Goal: Information Seeking & Learning: Learn about a topic

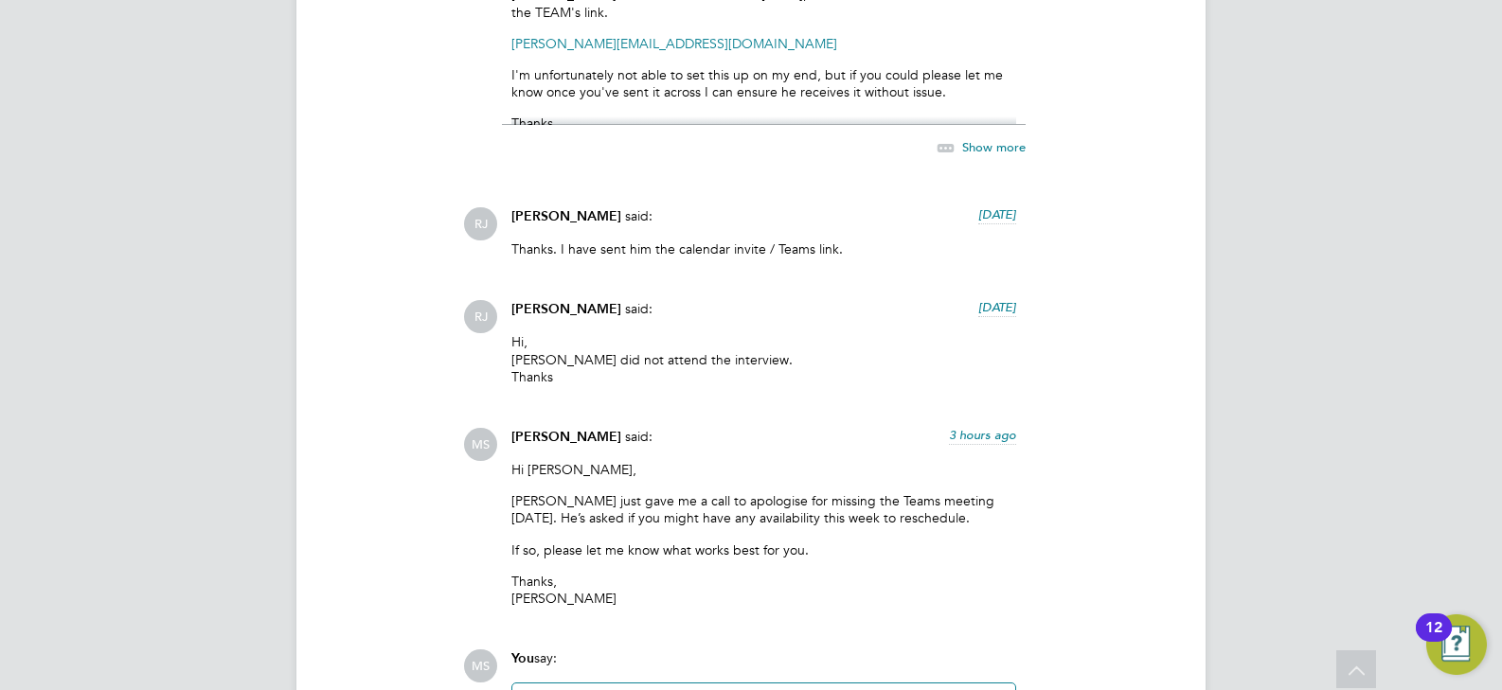
scroll to position [2491, 0]
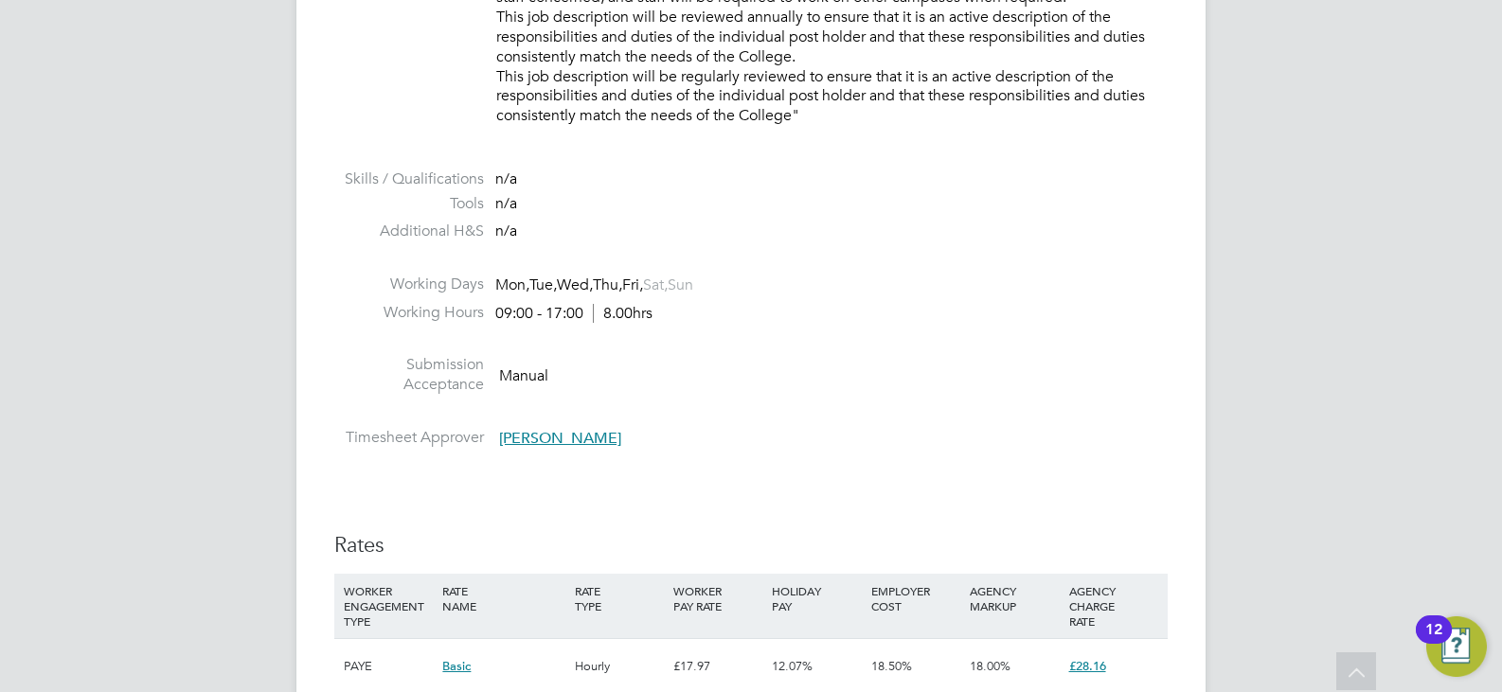
scroll to position [2747, 0]
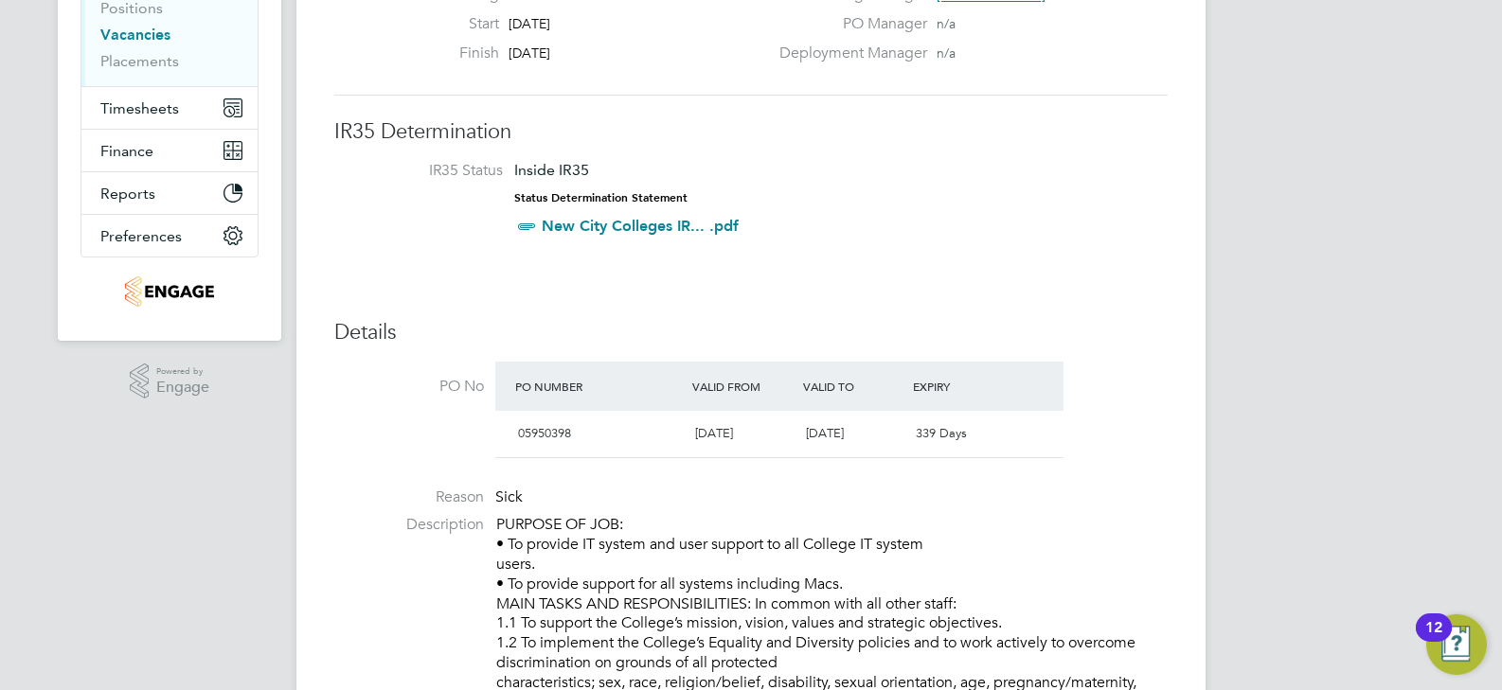
scroll to position [474, 0]
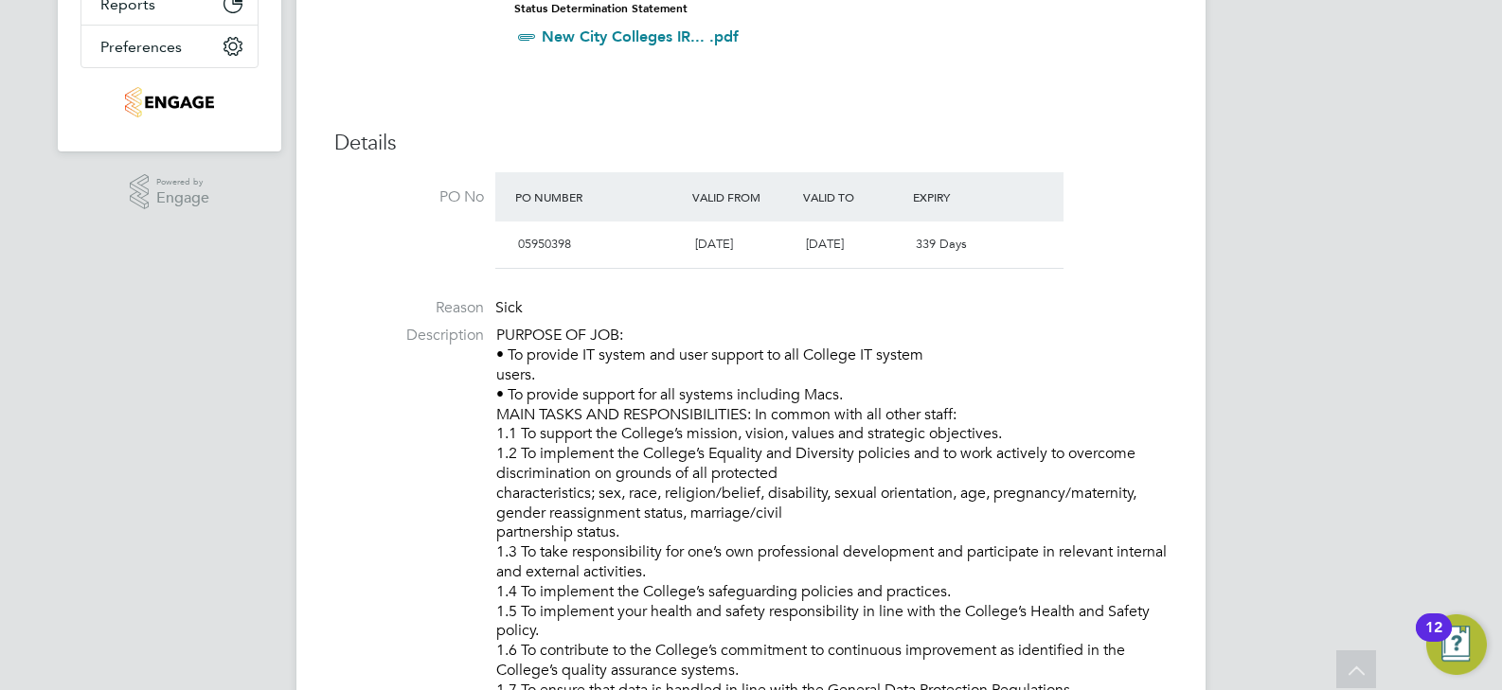
drag, startPoint x: 620, startPoint y: 531, endPoint x: 499, endPoint y: 446, distance: 148.2
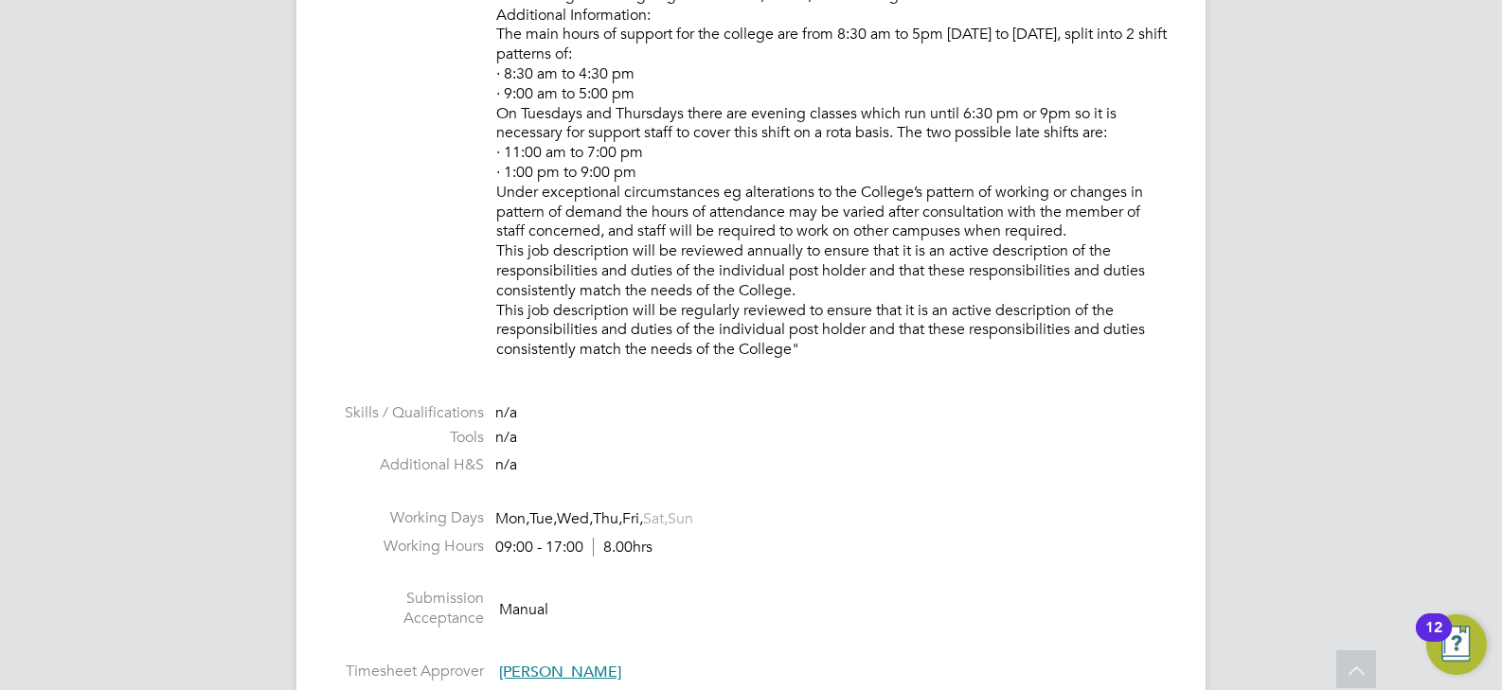
scroll to position [1850, 0]
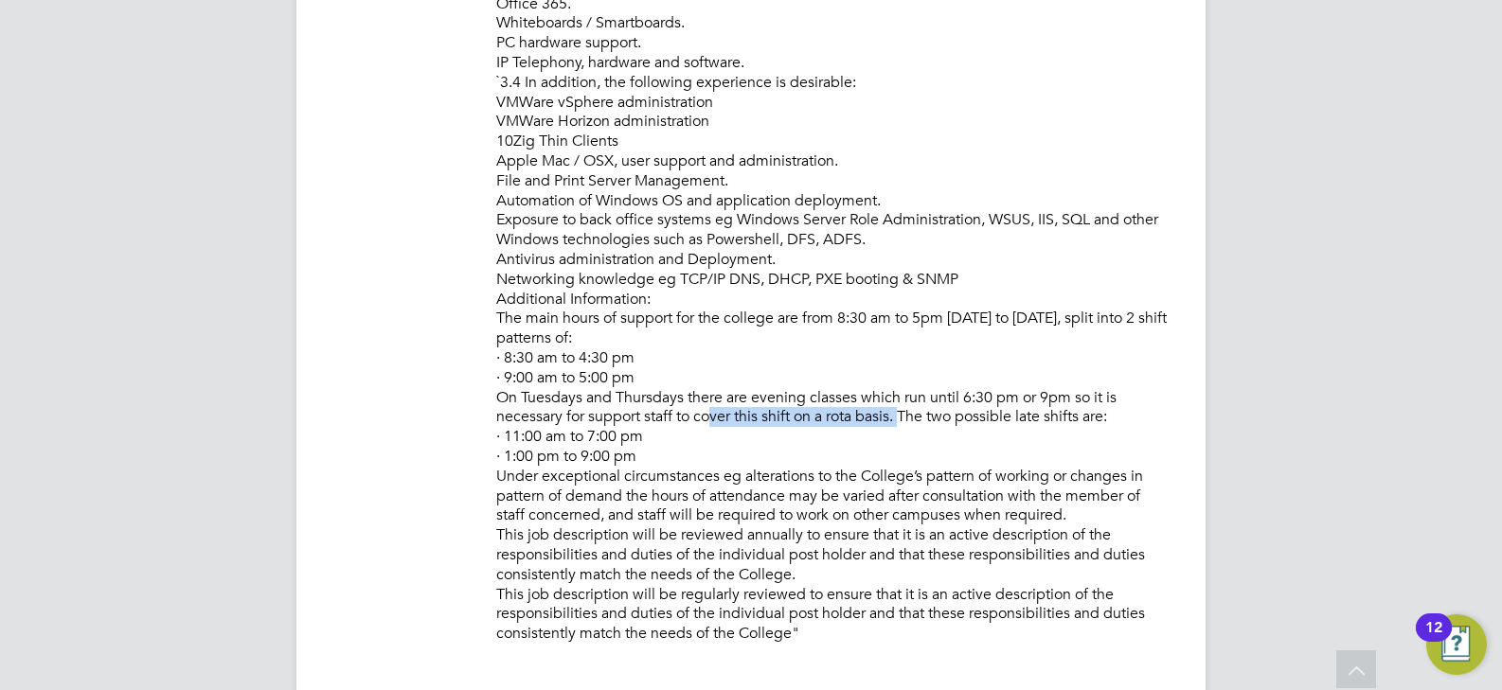
drag, startPoint x: 896, startPoint y: 417, endPoint x: 698, endPoint y: 420, distance: 198.0
drag, startPoint x: 900, startPoint y: 419, endPoint x: 644, endPoint y: 415, distance: 255.7
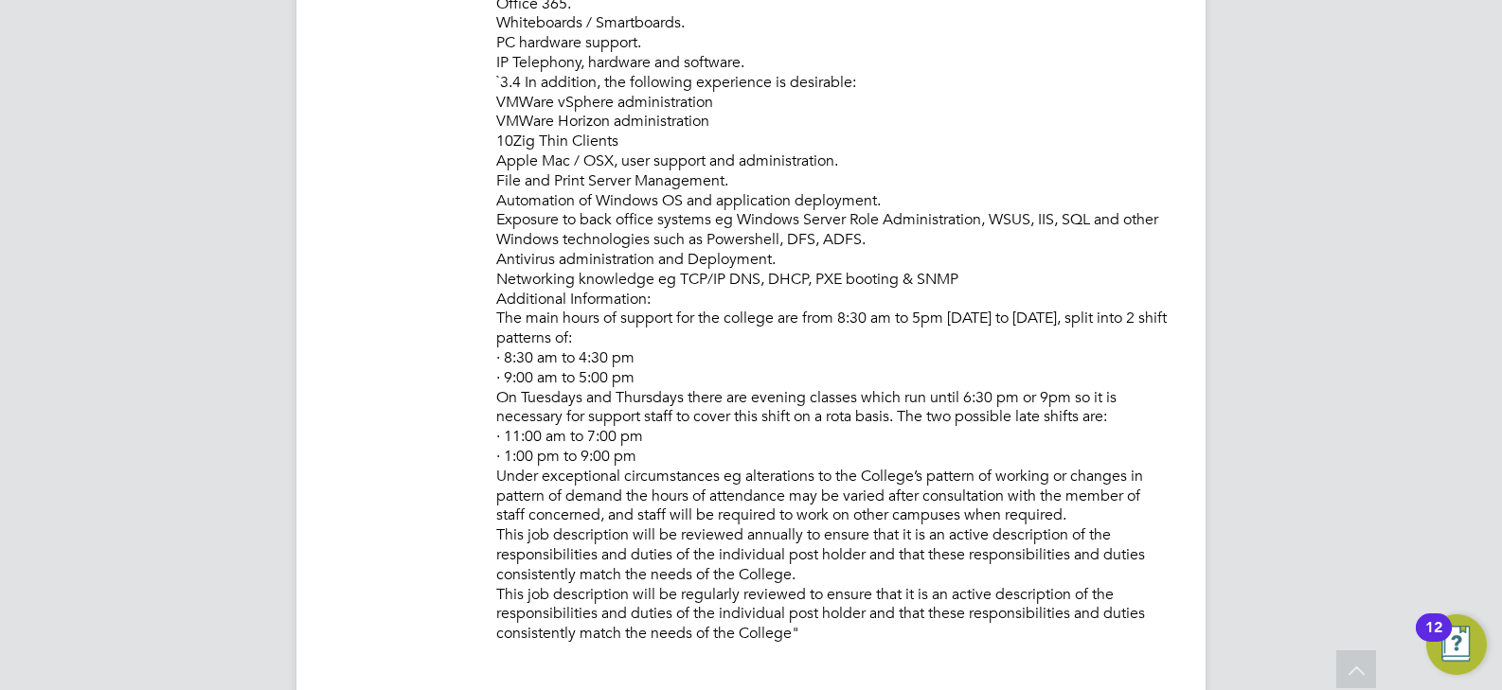
drag, startPoint x: 1118, startPoint y: 419, endPoint x: 1042, endPoint y: 418, distance: 75.8
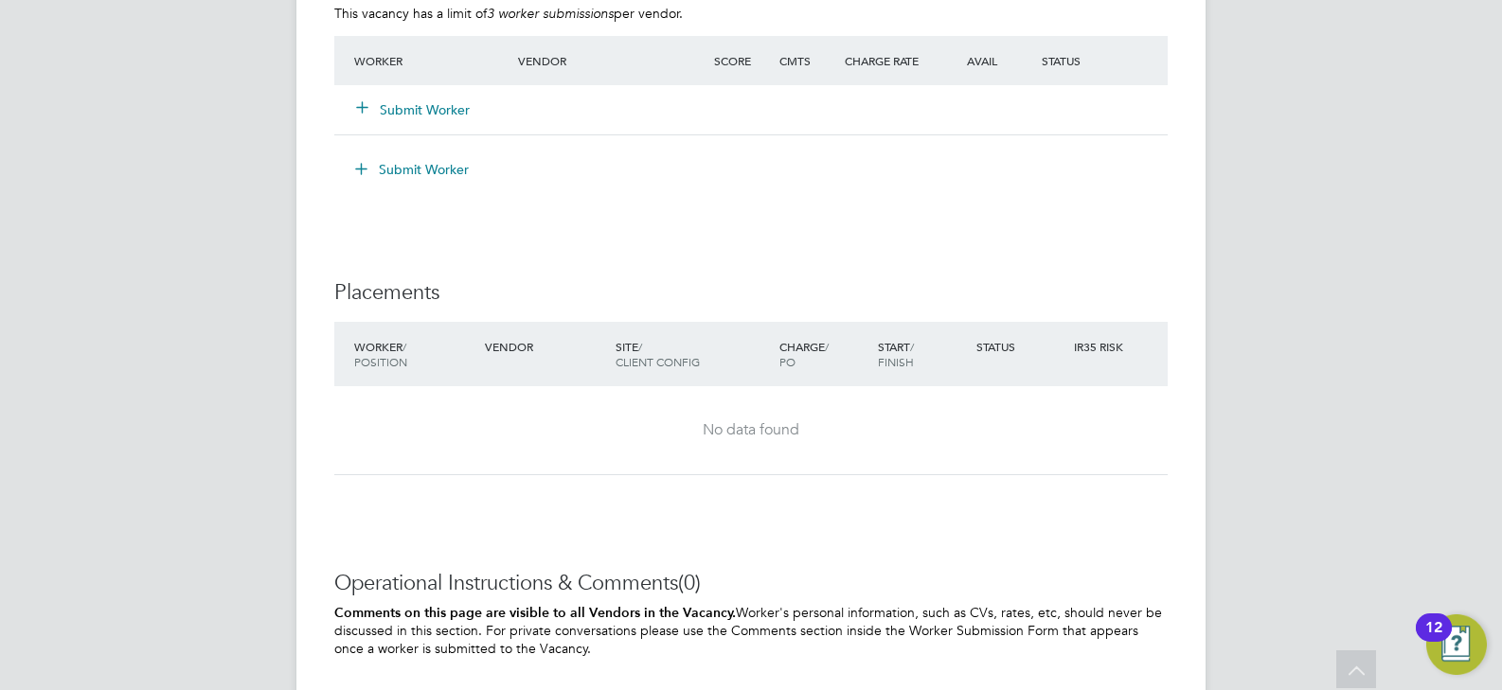
scroll to position [3460, 0]
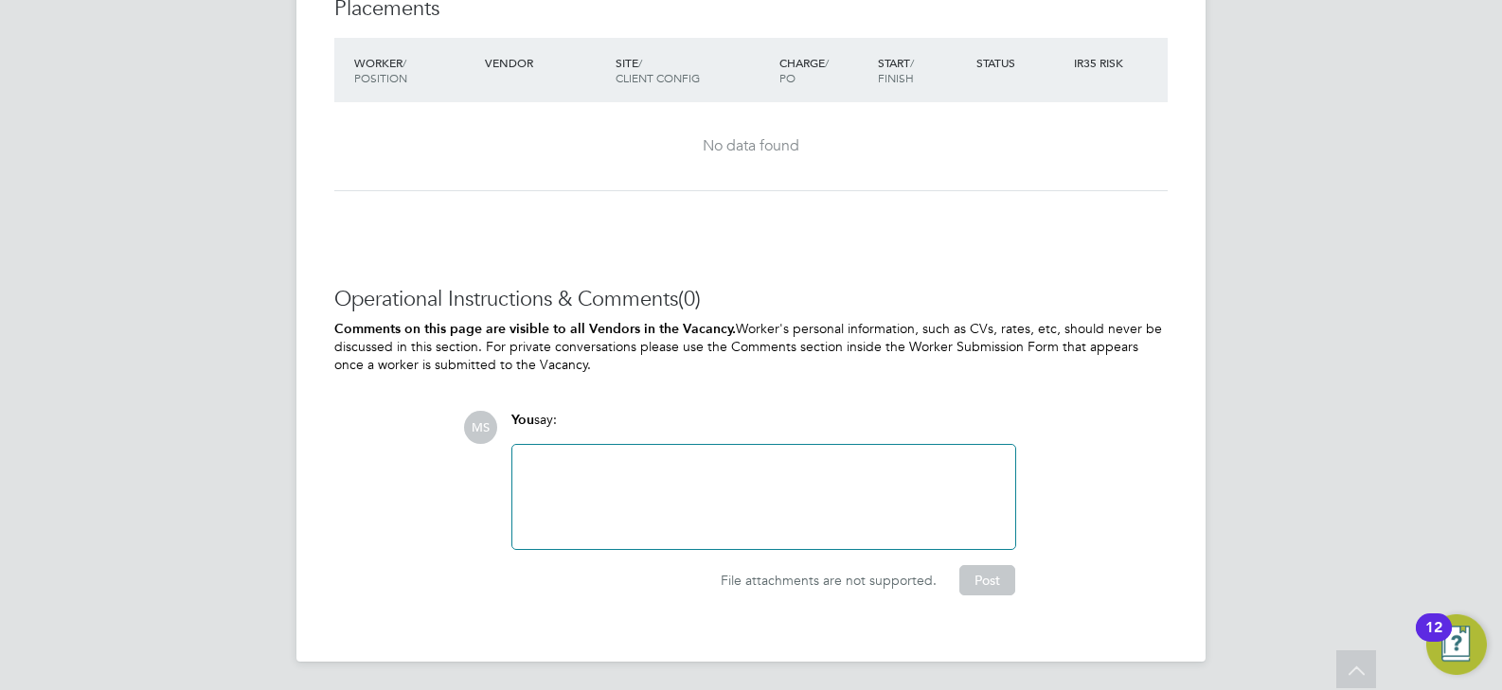
drag, startPoint x: 556, startPoint y: 363, endPoint x: 335, endPoint y: 333, distance: 222.6
click at [335, 333] on p "Comments on this page are visible to all Vendors in the Vacancy. Worker's perso…" at bounding box center [750, 346] width 833 height 53
drag, startPoint x: 492, startPoint y: 357, endPoint x: 503, endPoint y: 360, distance: 10.8
click at [493, 357] on p "Comments on this page are visible to all Vendors in the Vacancy. Worker's perso…" at bounding box center [750, 346] width 833 height 53
click at [566, 370] on p "Comments on this page are visible to all Vendors in the Vacancy. Worker's perso…" at bounding box center [750, 346] width 833 height 53
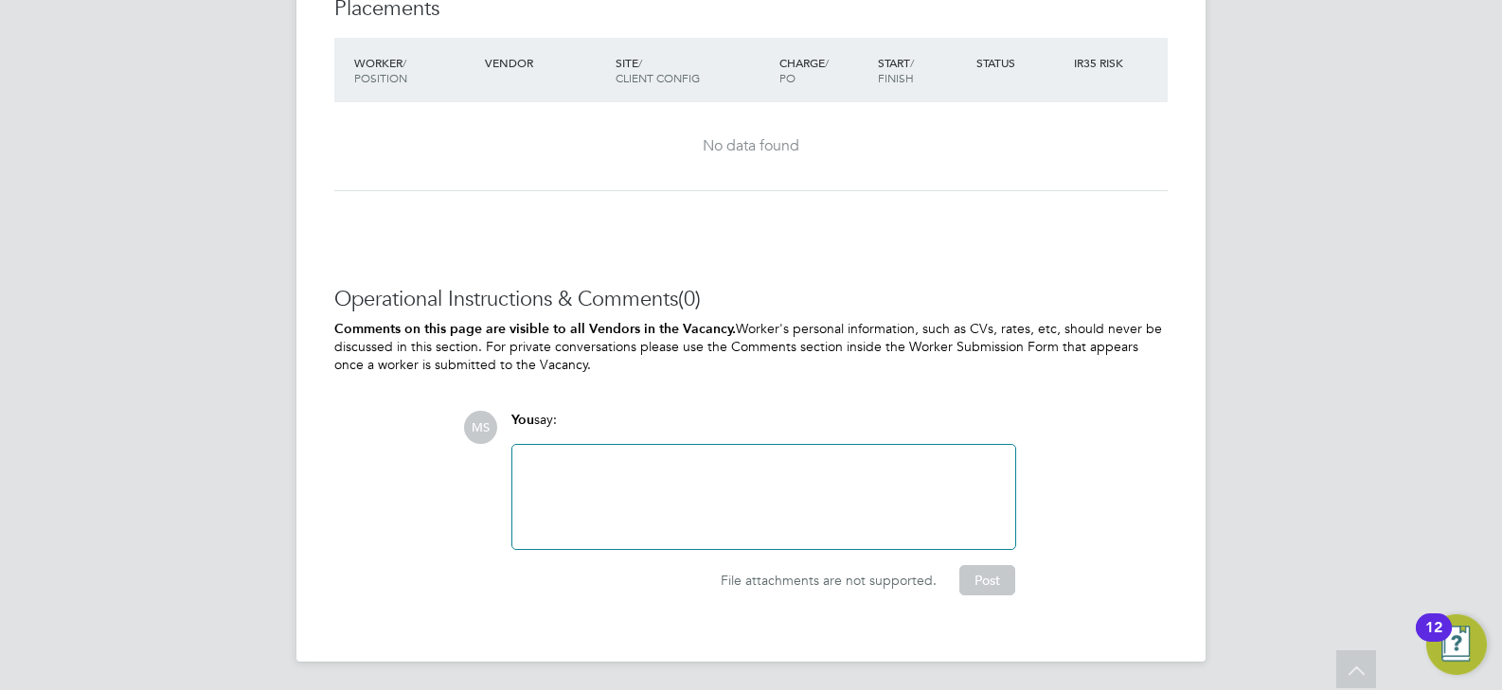
drag, startPoint x: 556, startPoint y: 360, endPoint x: 339, endPoint y: 324, distance: 219.8
click at [339, 324] on p "Comments on this page are visible to all Vendors in the Vacancy. Worker's perso…" at bounding box center [750, 346] width 833 height 53
click at [693, 389] on div "Operational Instructions & Comments (0) Comments on this page are visible to al…" at bounding box center [750, 441] width 833 height 310
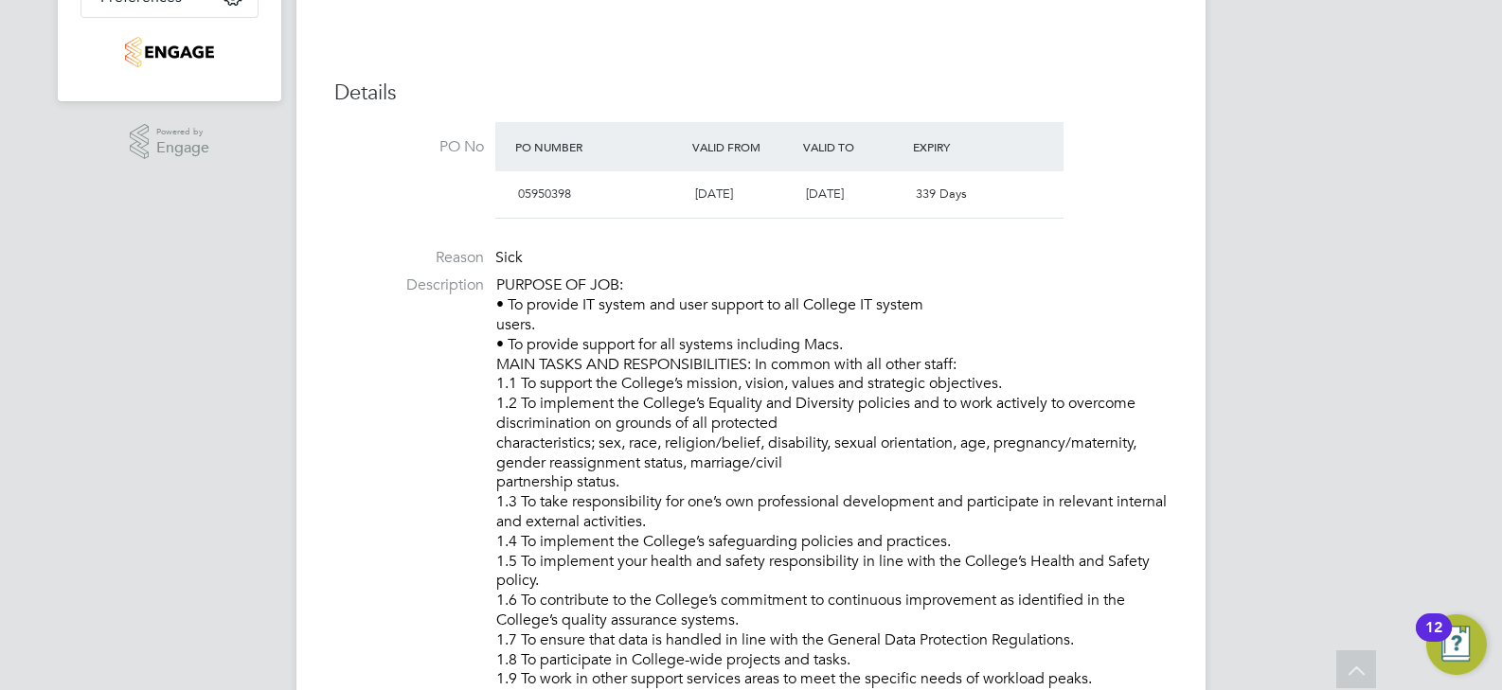
scroll to position [618, 0]
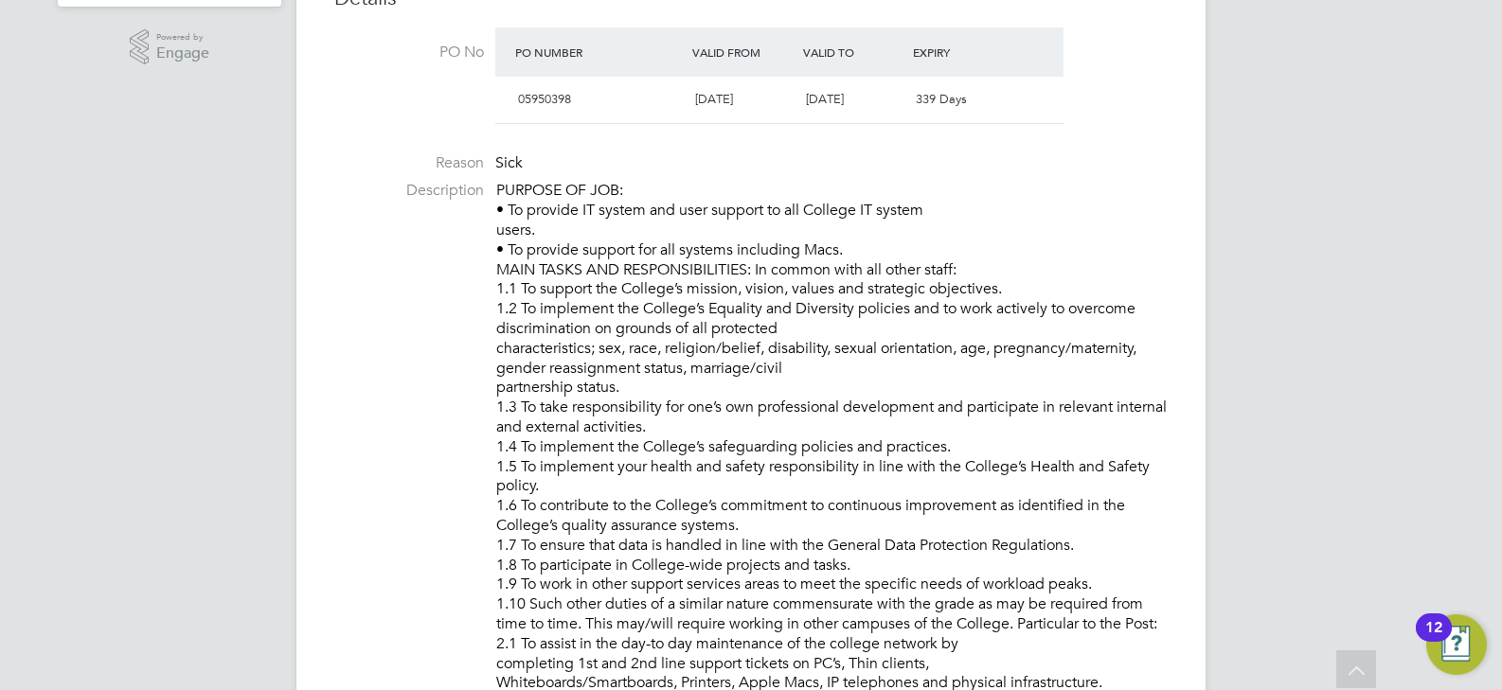
drag, startPoint x: 930, startPoint y: 209, endPoint x: 866, endPoint y: 211, distance: 64.4
drag, startPoint x: 932, startPoint y: 207, endPoint x: 929, endPoint y: 218, distance: 10.8
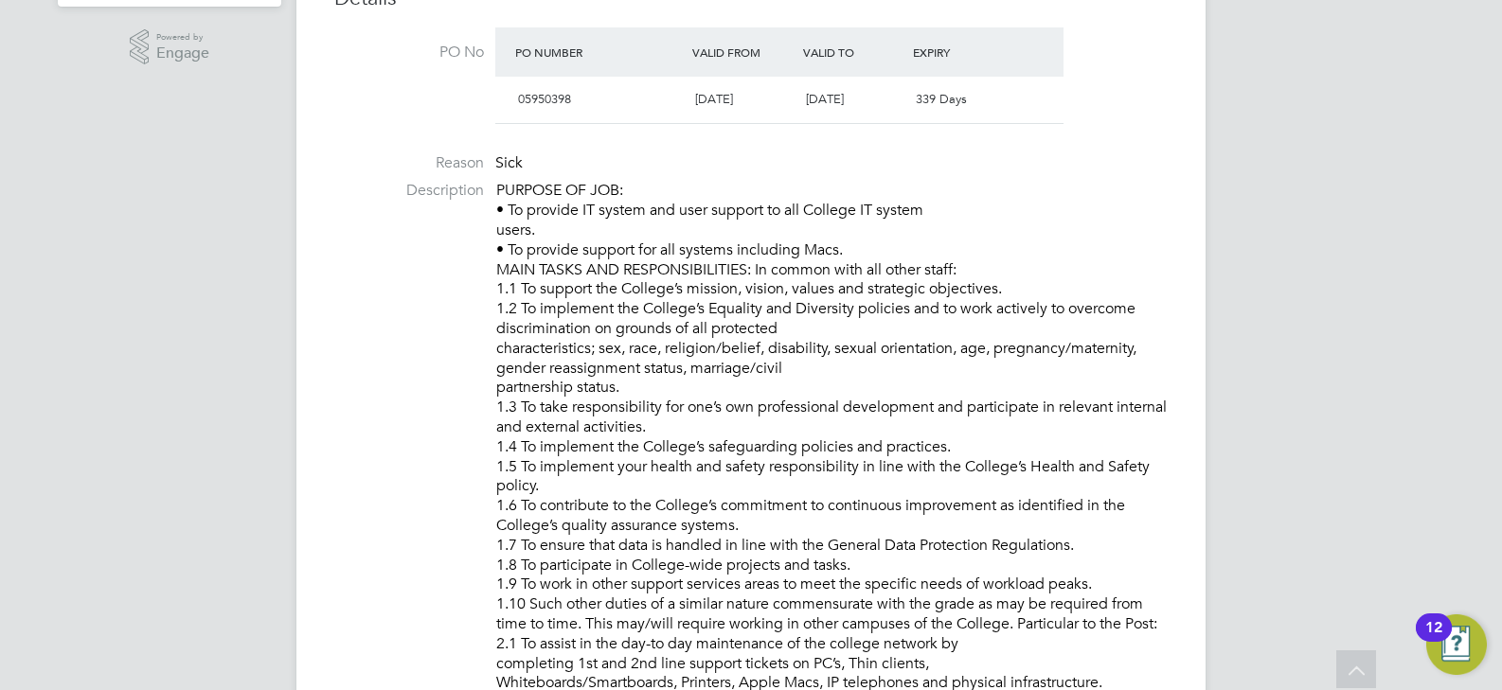
drag, startPoint x: 537, startPoint y: 228, endPoint x: 511, endPoint y: 209, distance: 31.8
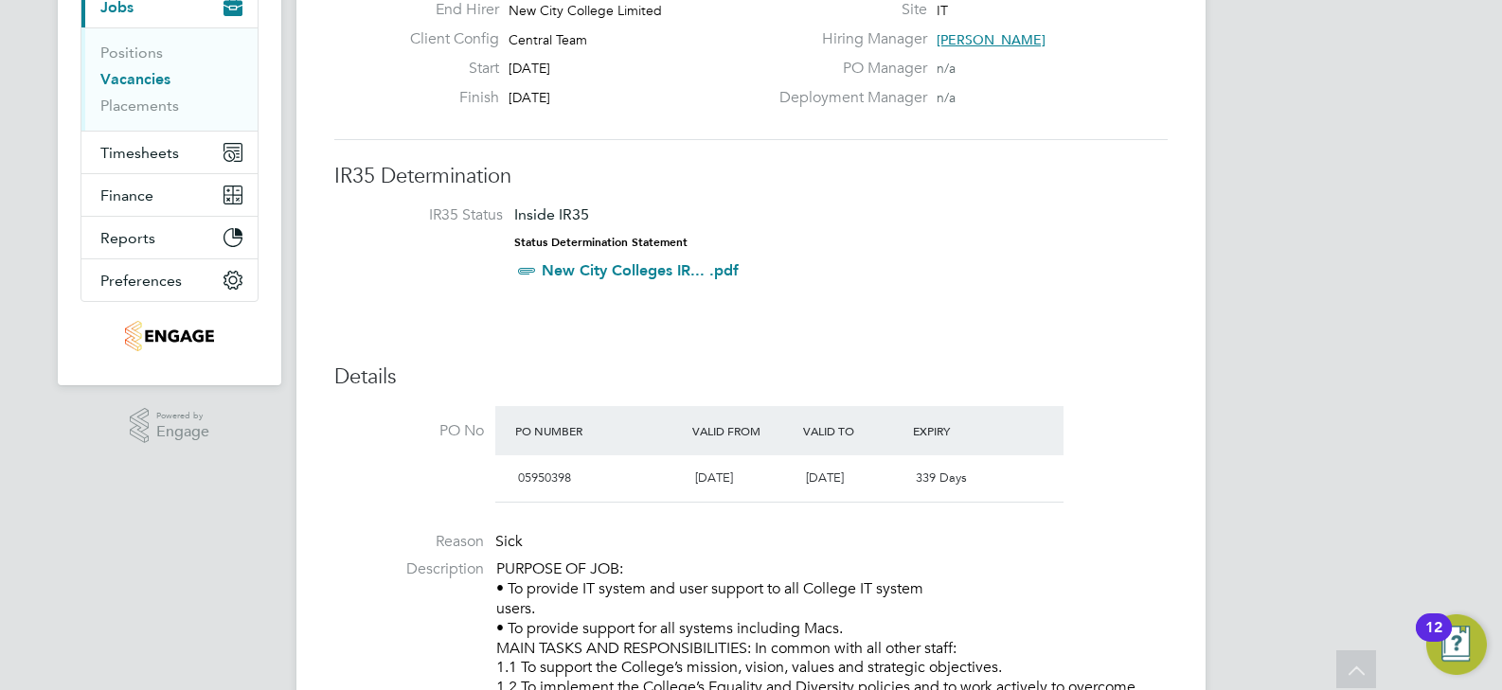
scroll to position [50, 0]
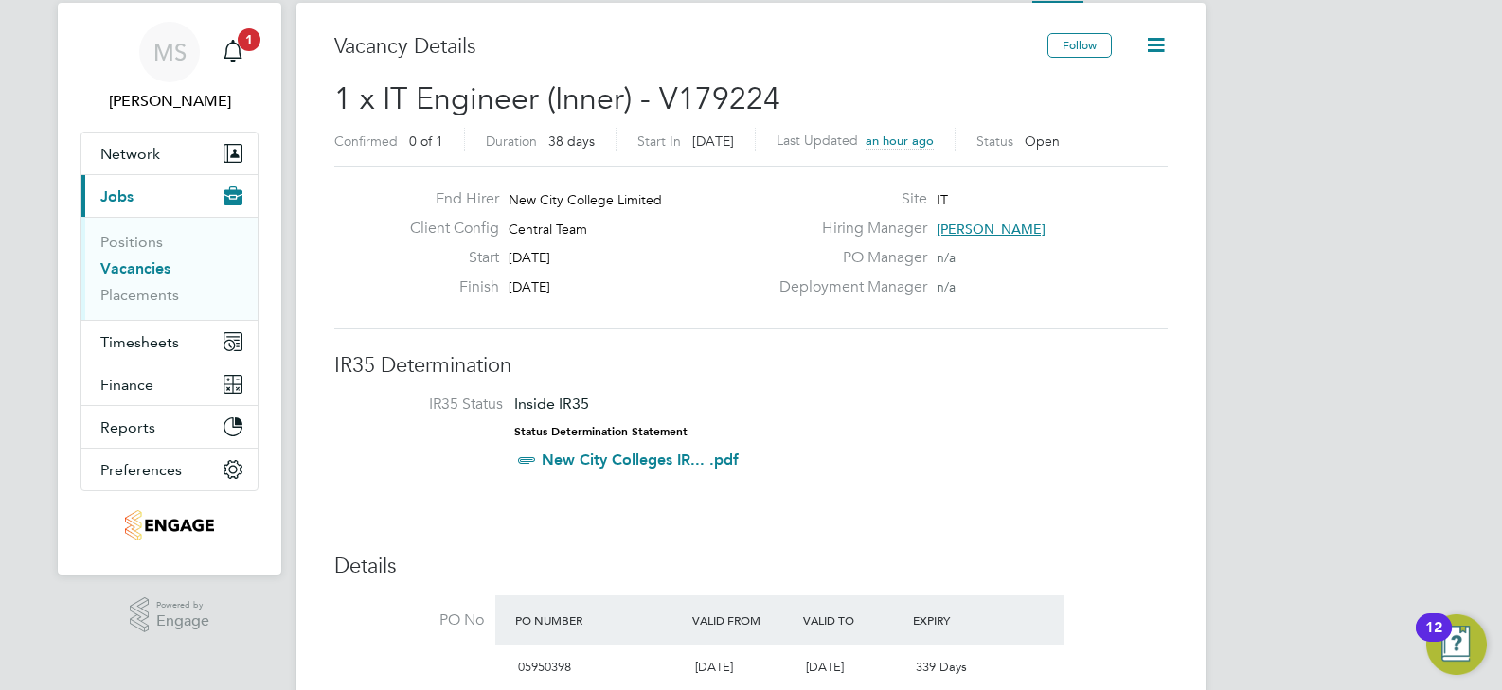
click at [643, 251] on div "Start 27 Aug 2025" at bounding box center [581, 262] width 373 height 29
drag, startPoint x: 582, startPoint y: 280, endPoint x: 510, endPoint y: 247, distance: 79.2
click at [510, 247] on div "End Hirer New City College Limited Client Config Central Team Start 27 Aug 2025…" at bounding box center [581, 247] width 373 height 116
click at [550, 279] on span "[DATE]" at bounding box center [530, 286] width 42 height 17
click at [550, 285] on span "[DATE]" at bounding box center [530, 286] width 42 height 17
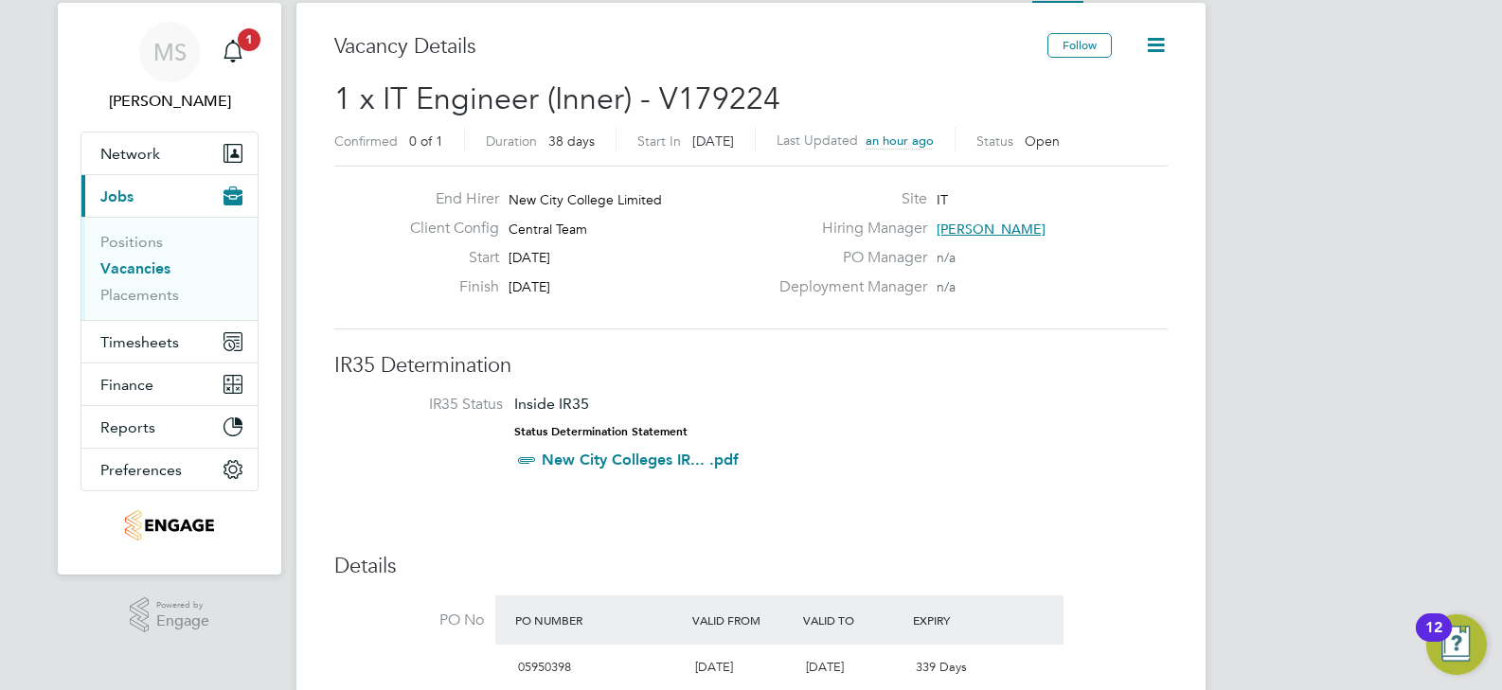
drag, startPoint x: 581, startPoint y: 285, endPoint x: 510, endPoint y: 251, distance: 78.8
click at [510, 251] on div "End Hirer New City College Limited Client Config Central Team Start 27 Aug 2025…" at bounding box center [581, 247] width 373 height 116
click at [633, 300] on div "Finish 03 Oct 2025" at bounding box center [581, 291] width 373 height 29
drag, startPoint x: 580, startPoint y: 285, endPoint x: 502, endPoint y: 249, distance: 85.6
click at [502, 249] on div "End Hirer New City College Limited Client Config Central Team Start 27 Aug 2025…" at bounding box center [581, 247] width 373 height 116
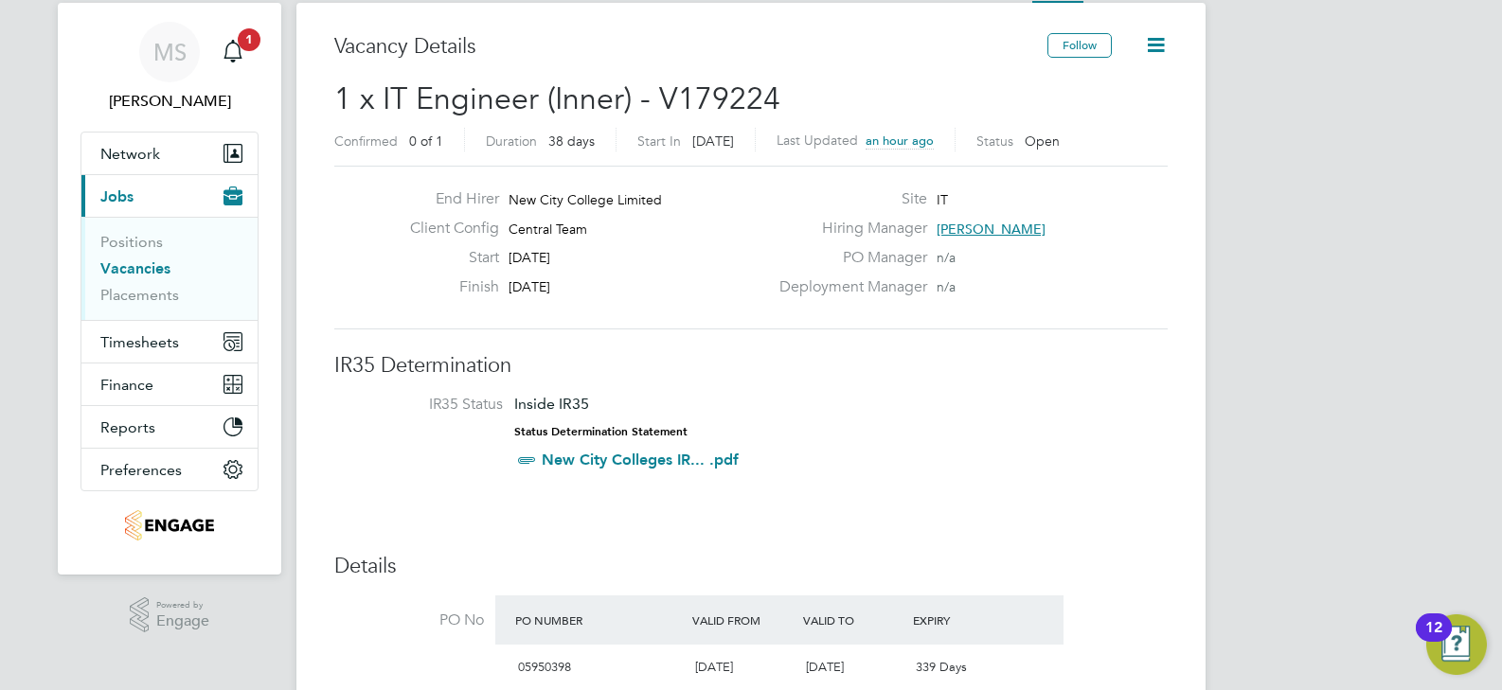
click at [553, 276] on div "Start 27 Aug 2025" at bounding box center [581, 262] width 373 height 29
click at [597, 285] on div "Finish 03 Oct 2025" at bounding box center [581, 291] width 373 height 29
drag, startPoint x: 597, startPoint y: 285, endPoint x: 510, endPoint y: 249, distance: 93.4
click at [510, 249] on div "End Hirer New City College Limited Client Config Central Team Start 27 Aug 2025…" at bounding box center [581, 247] width 373 height 116
click at [657, 277] on div "Finish 03 Oct 2025" at bounding box center [581, 291] width 373 height 29
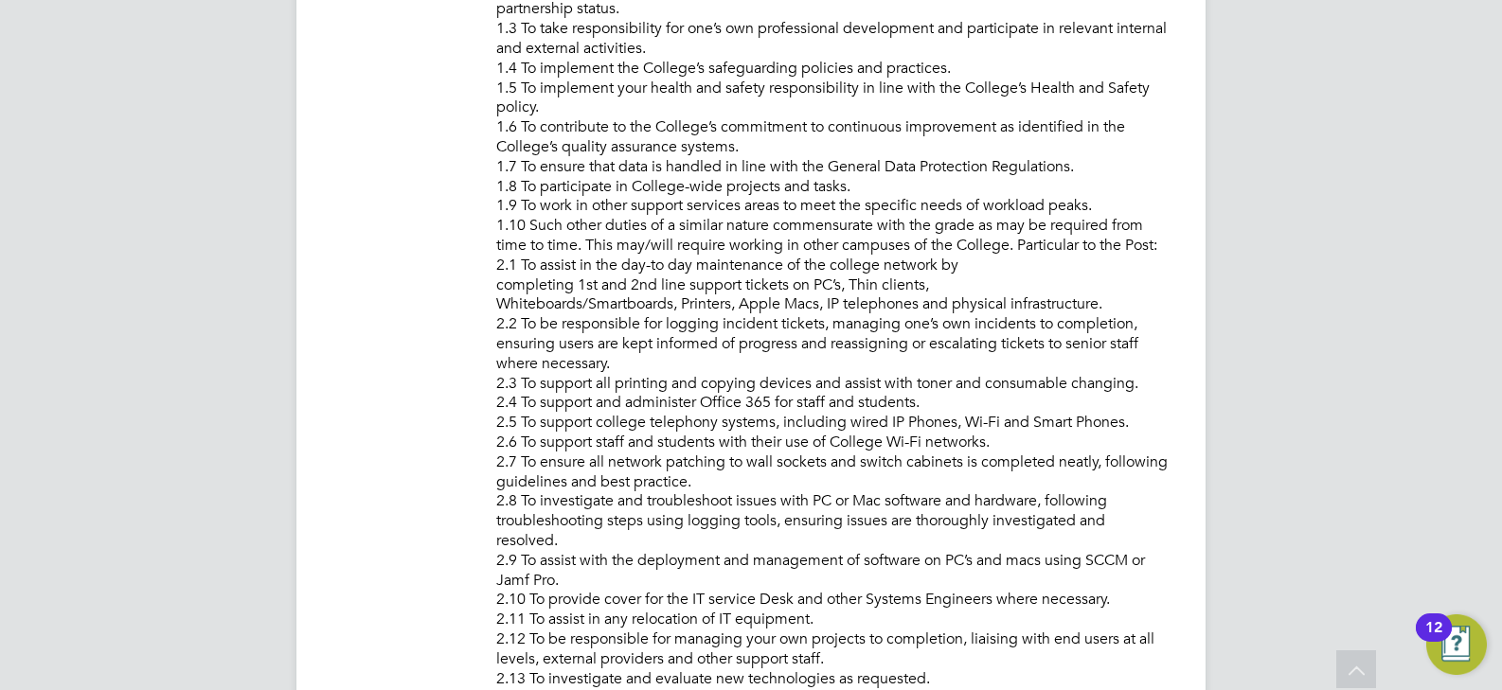
scroll to position [618, 0]
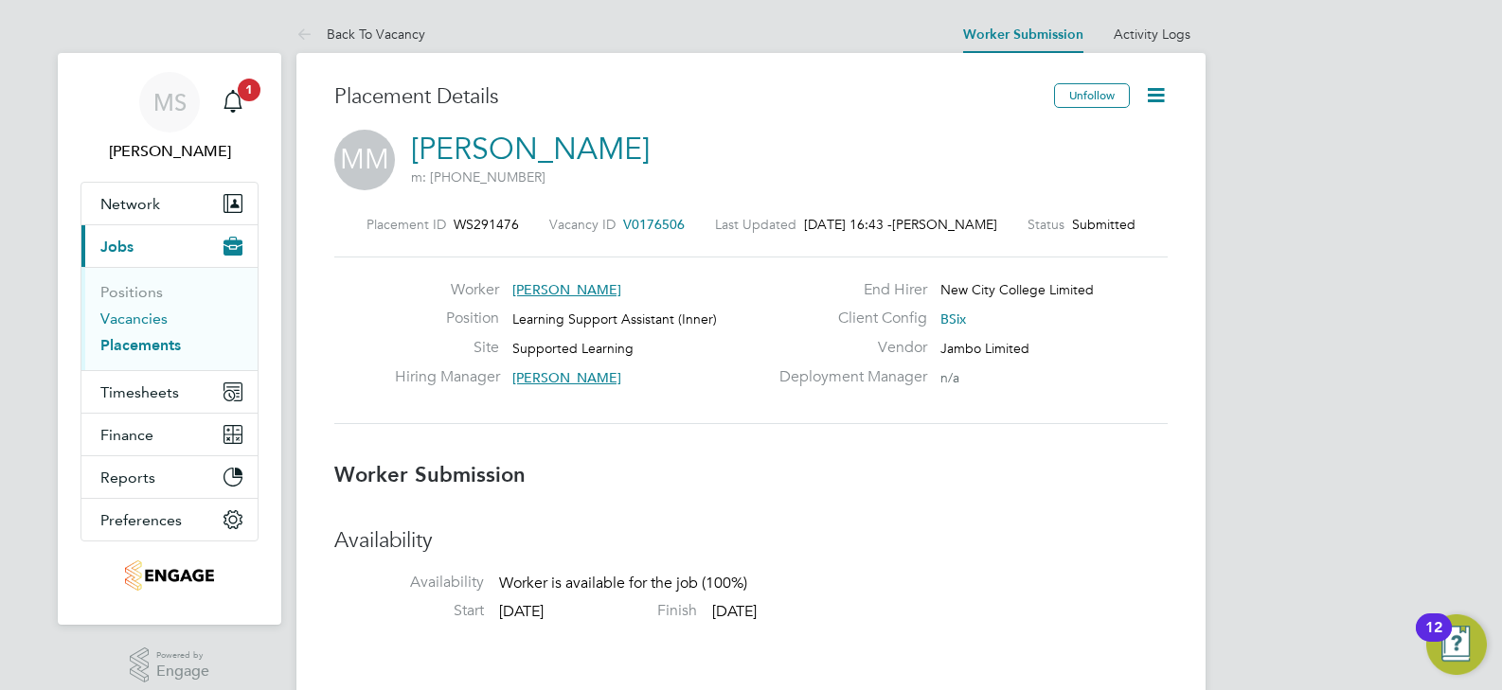
click at [149, 324] on link "Vacancies" at bounding box center [133, 319] width 67 height 18
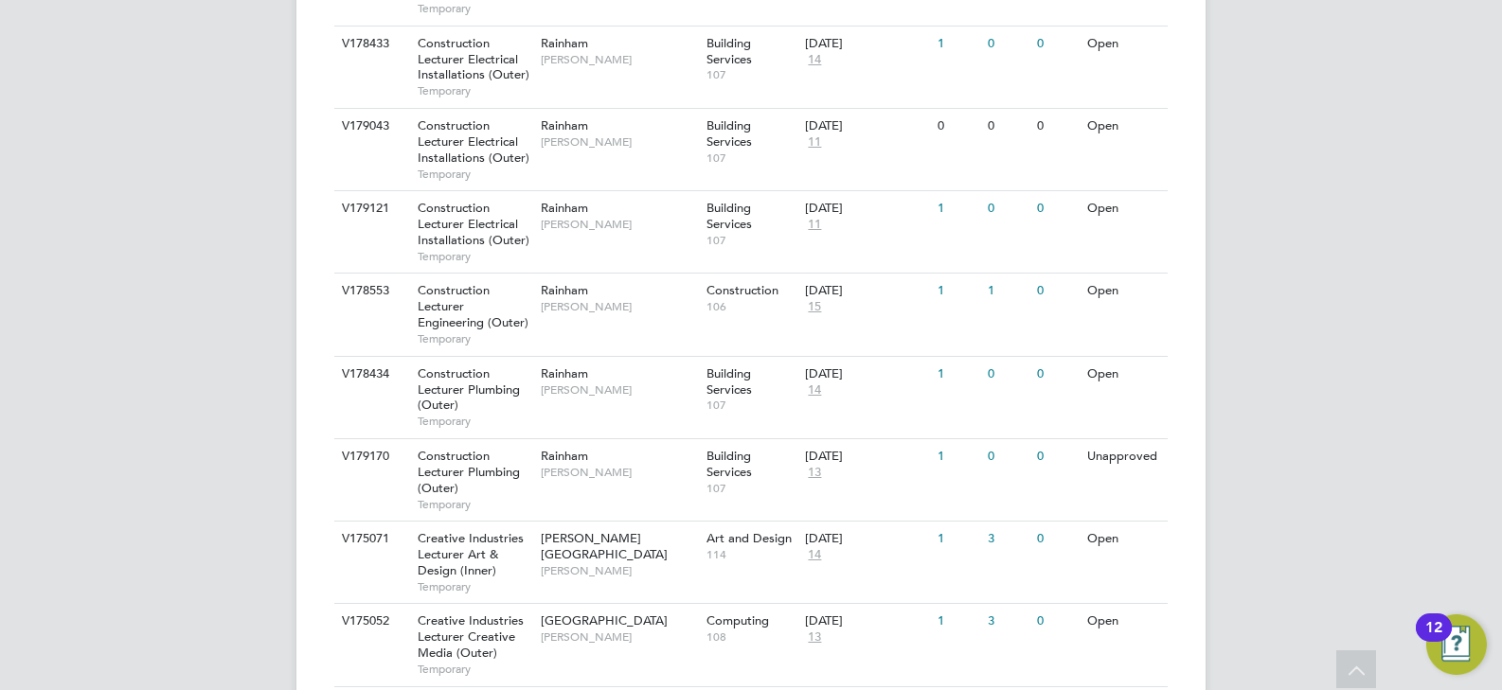
scroll to position [1421, 0]
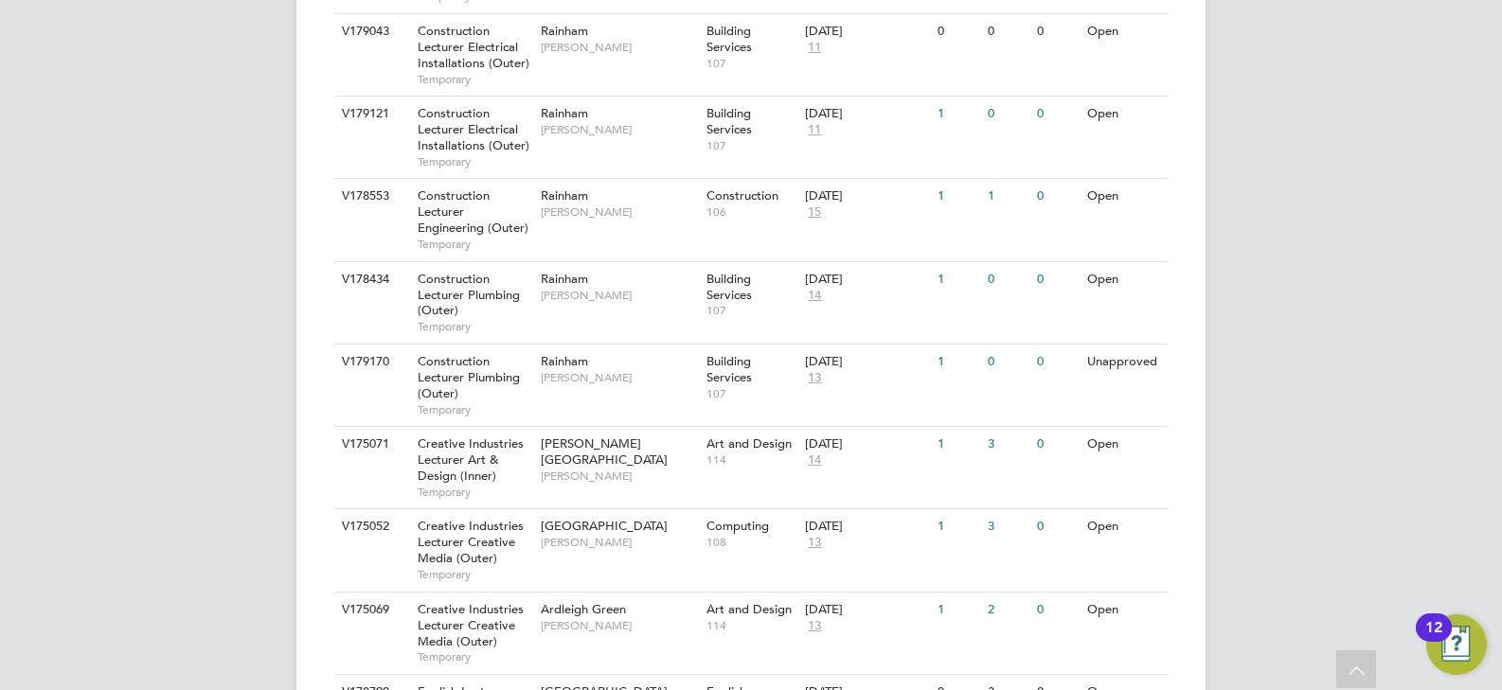
click at [1465, 639] on img "Open Resource Center, 12 new notifications" at bounding box center [1456, 645] width 61 height 61
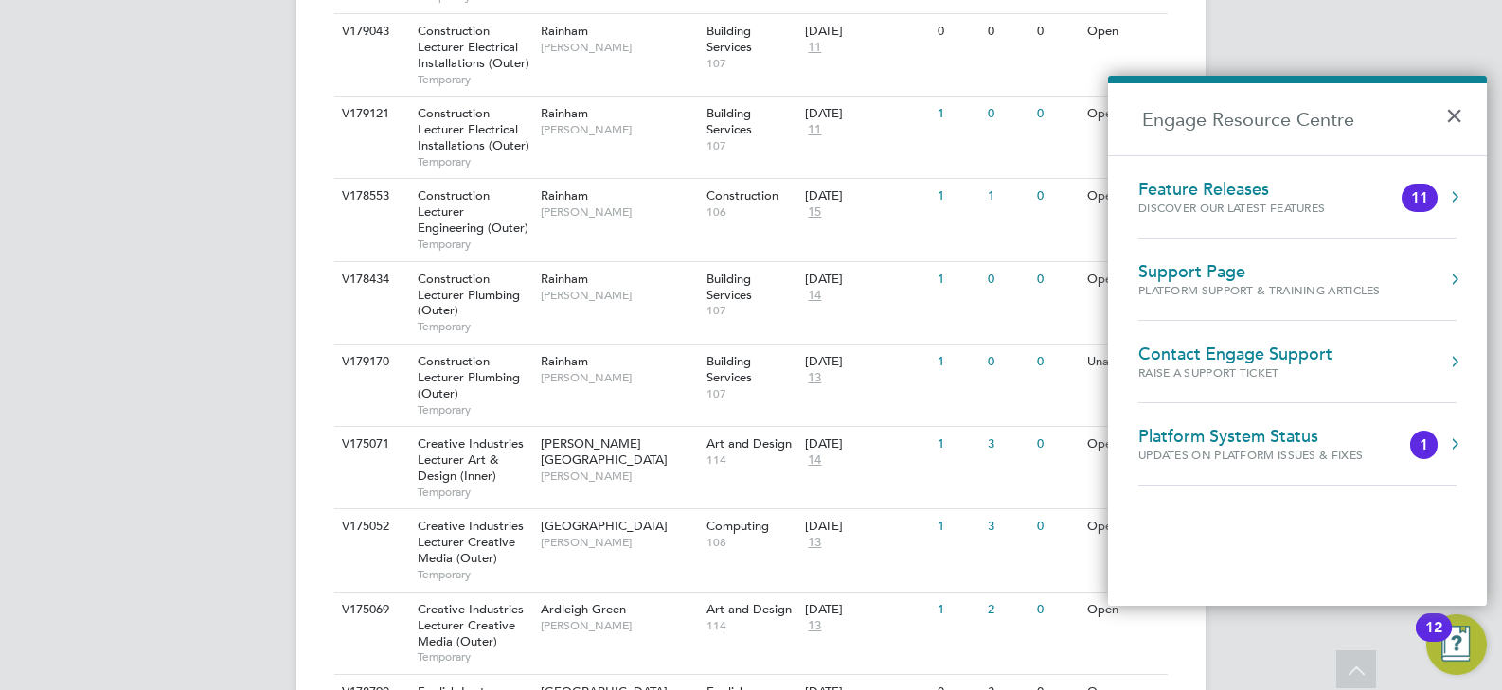
click at [1465, 639] on img "Open Resource Center, 12 new notifications" at bounding box center [1456, 645] width 61 height 61
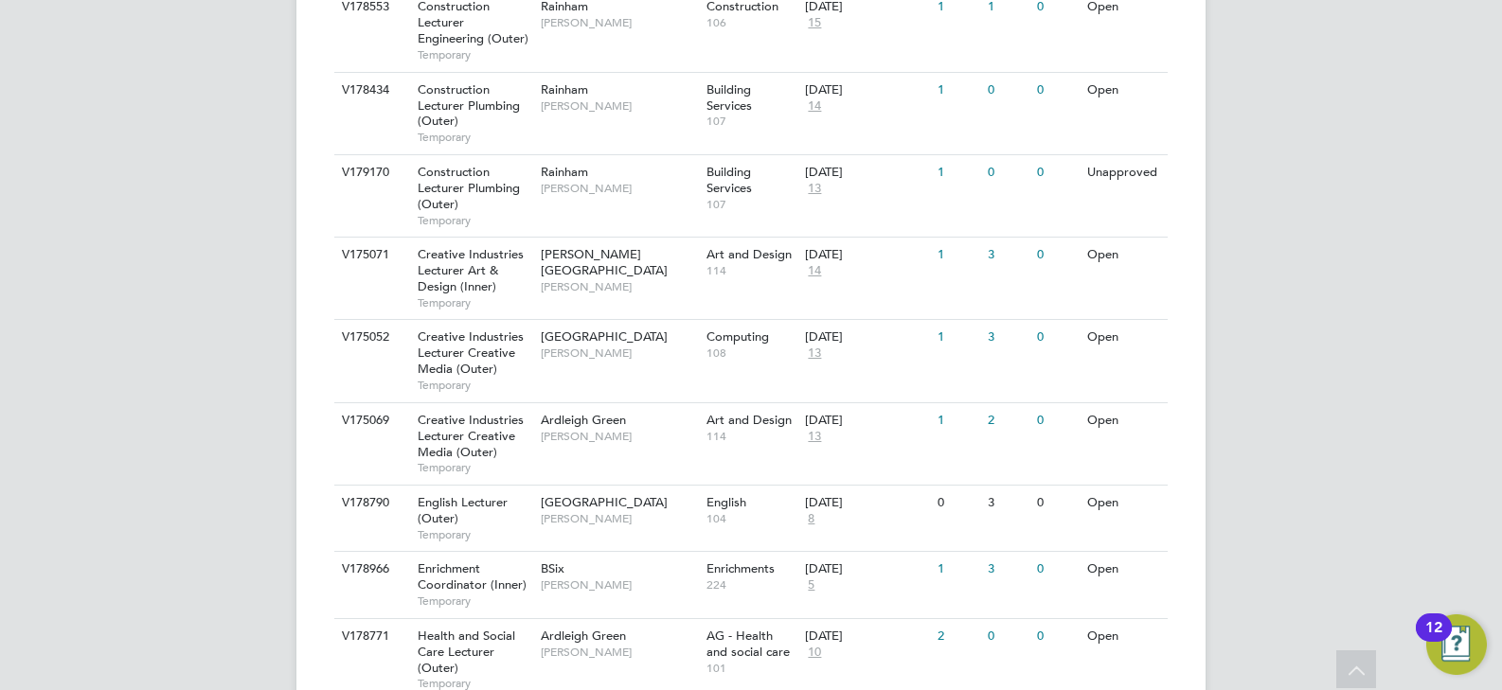
scroll to position [1705, 0]
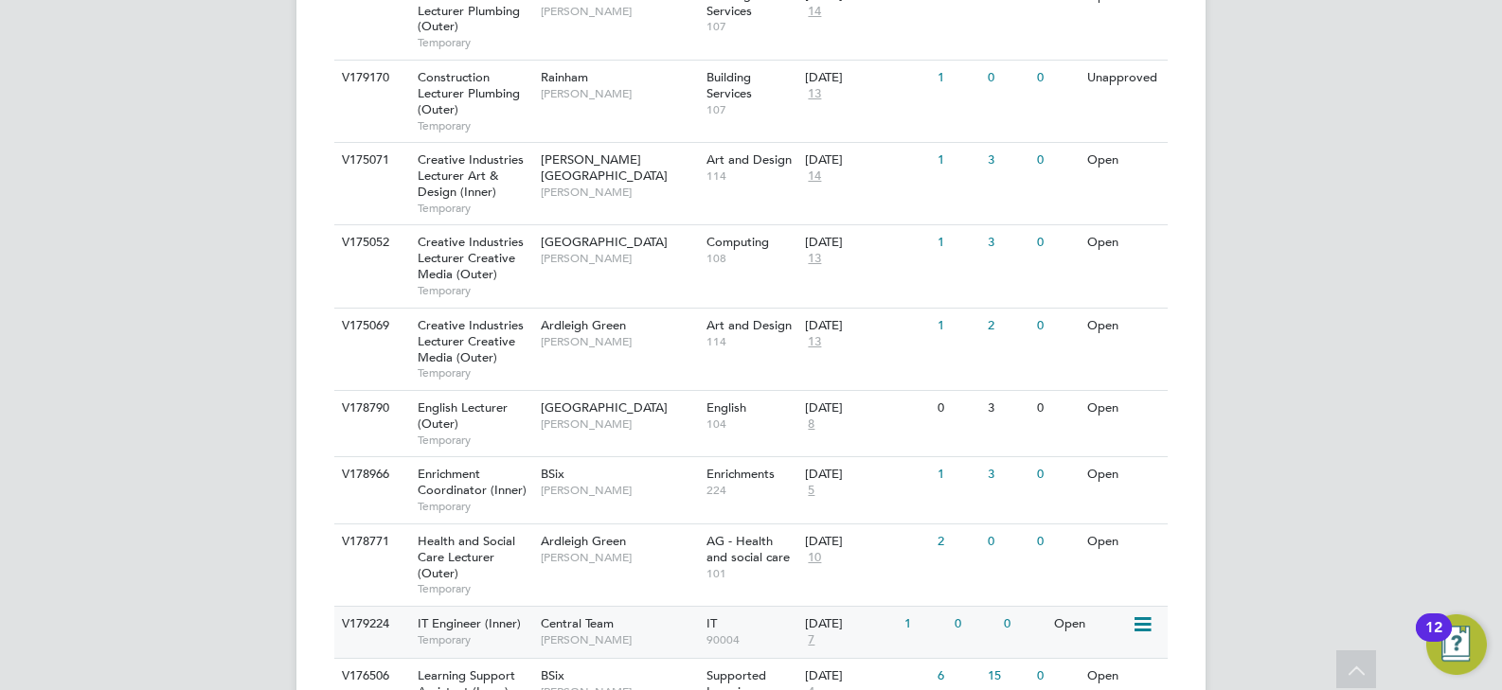
click at [659, 633] on span "[PERSON_NAME]" at bounding box center [619, 640] width 156 height 15
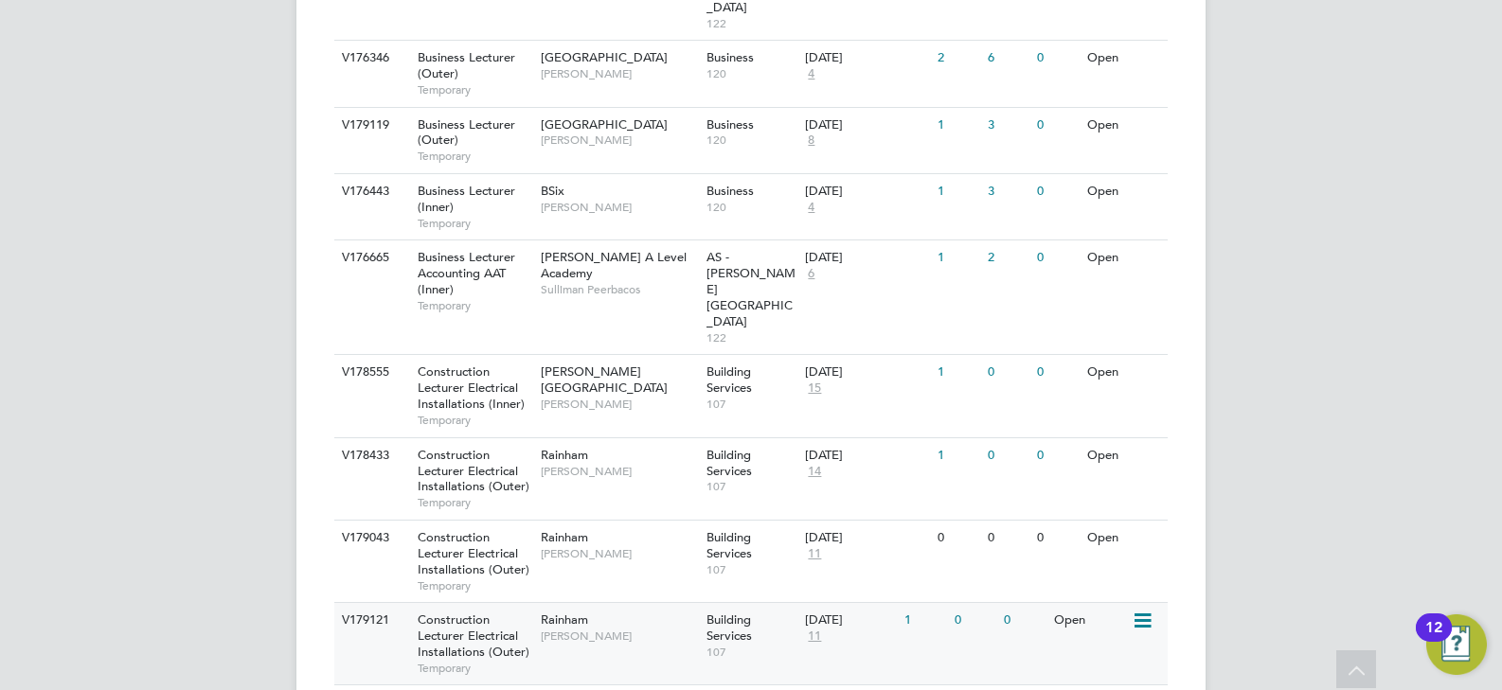
scroll to position [1009, 0]
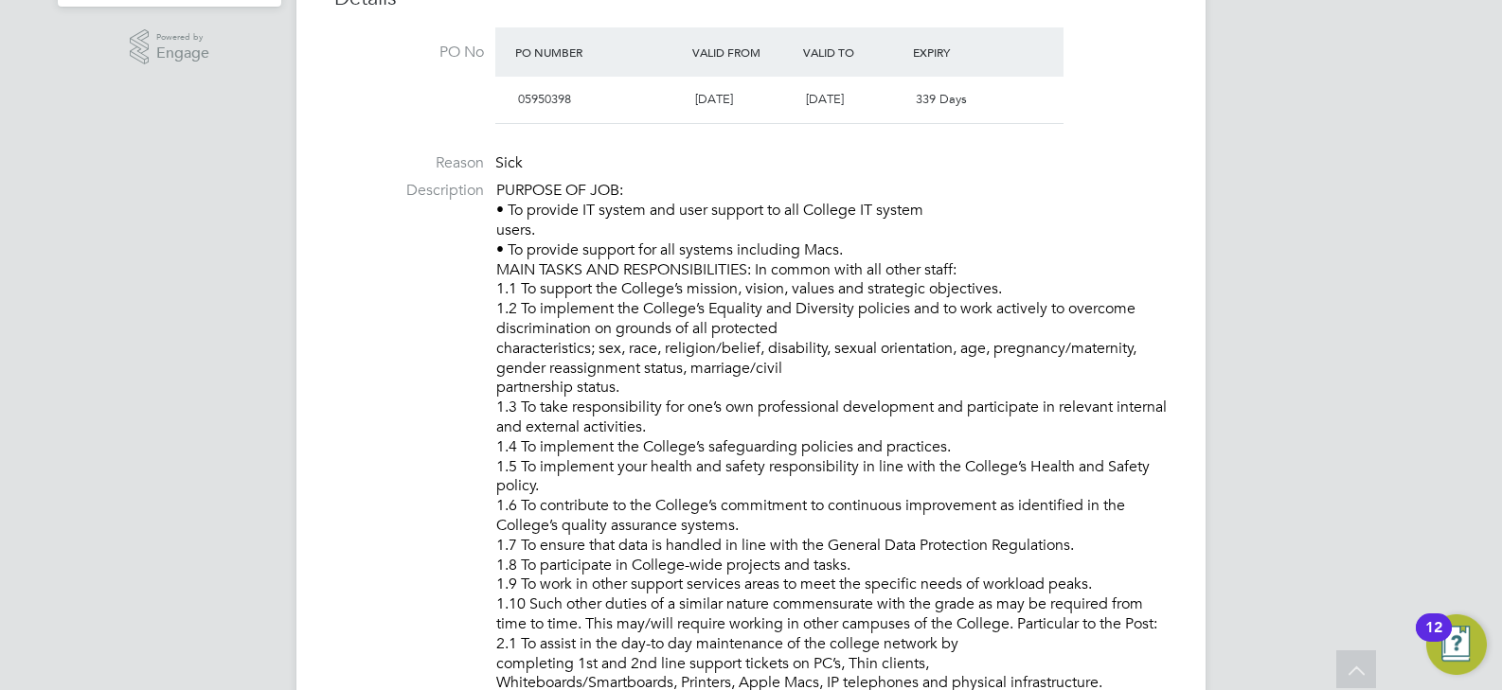
scroll to position [145, 0]
